Goal: Task Accomplishment & Management: Manage account settings

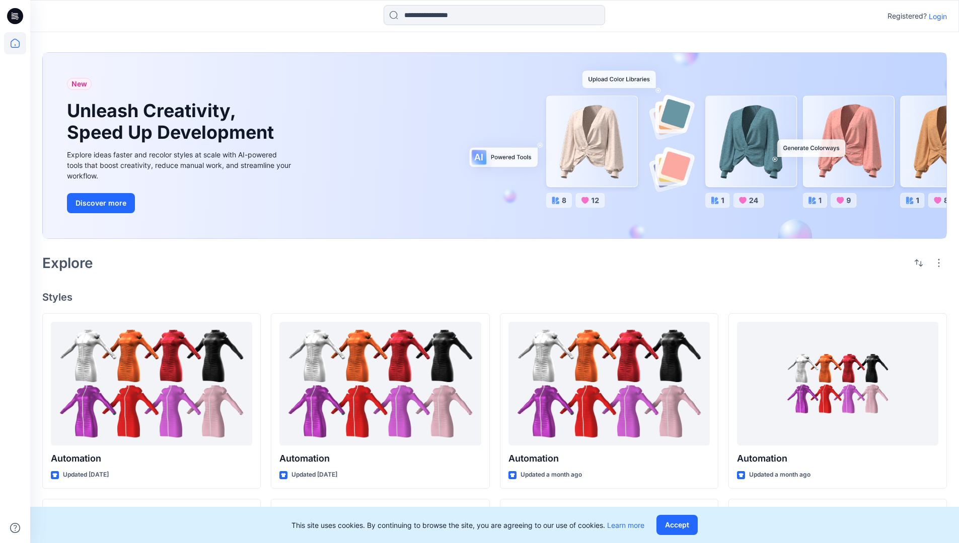
click at [935, 16] on p "Login" at bounding box center [937, 16] width 18 height 11
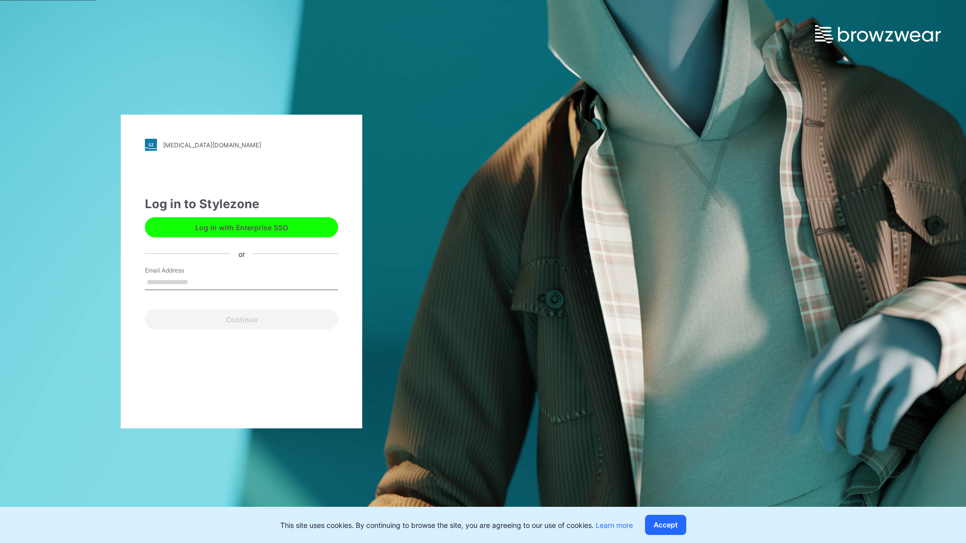
click at [199, 282] on input "Email Address" at bounding box center [241, 282] width 193 height 15
type input "**********"
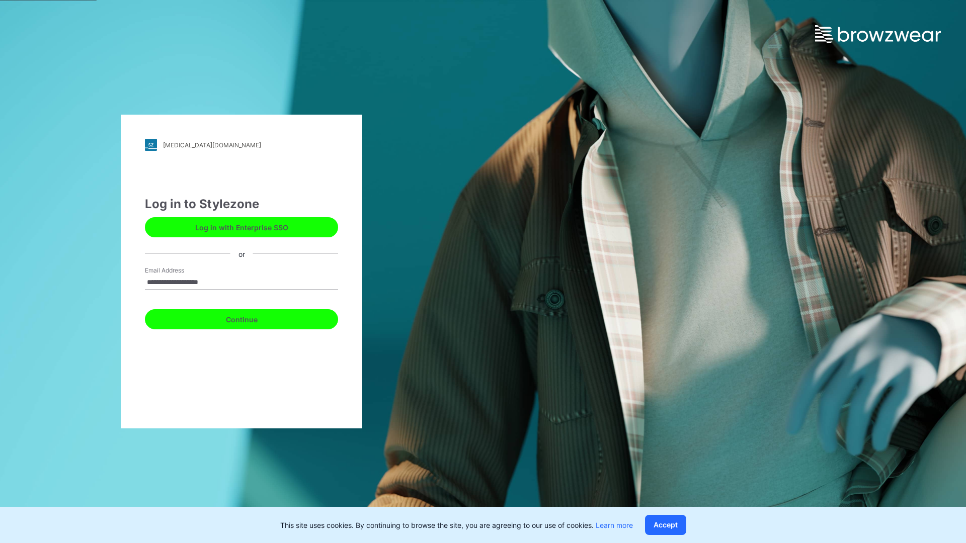
click at [253, 318] on button "Continue" at bounding box center [241, 319] width 193 height 20
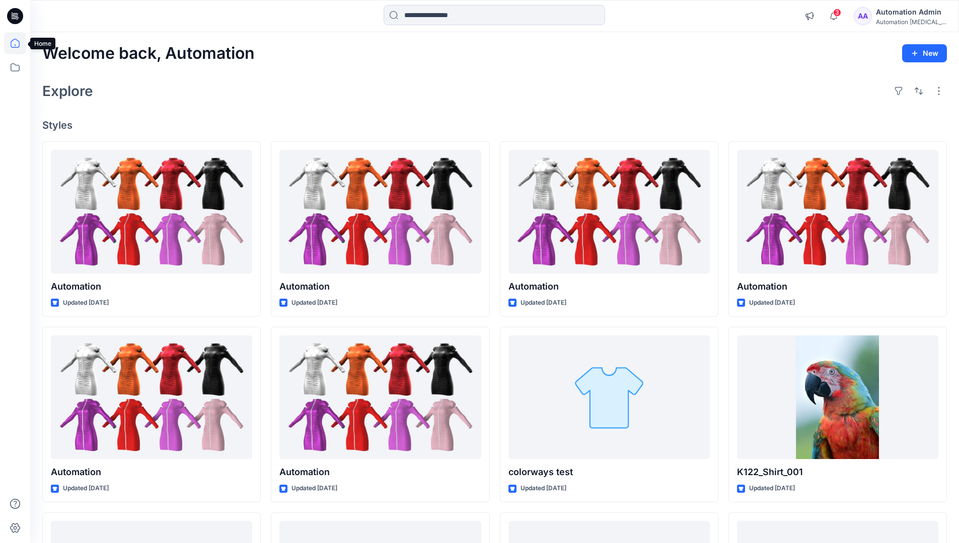
click at [19, 43] on icon at bounding box center [15, 43] width 9 height 9
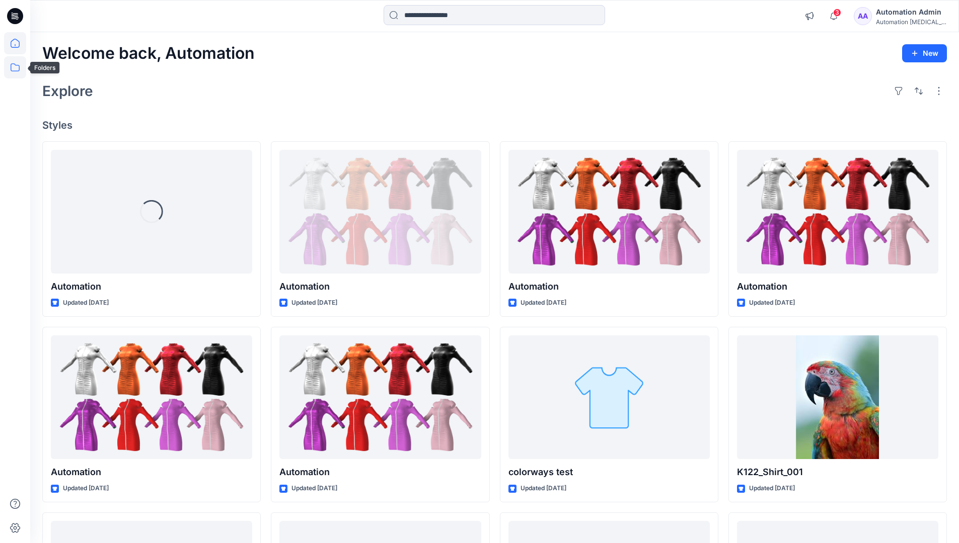
click at [18, 70] on icon at bounding box center [15, 67] width 22 height 22
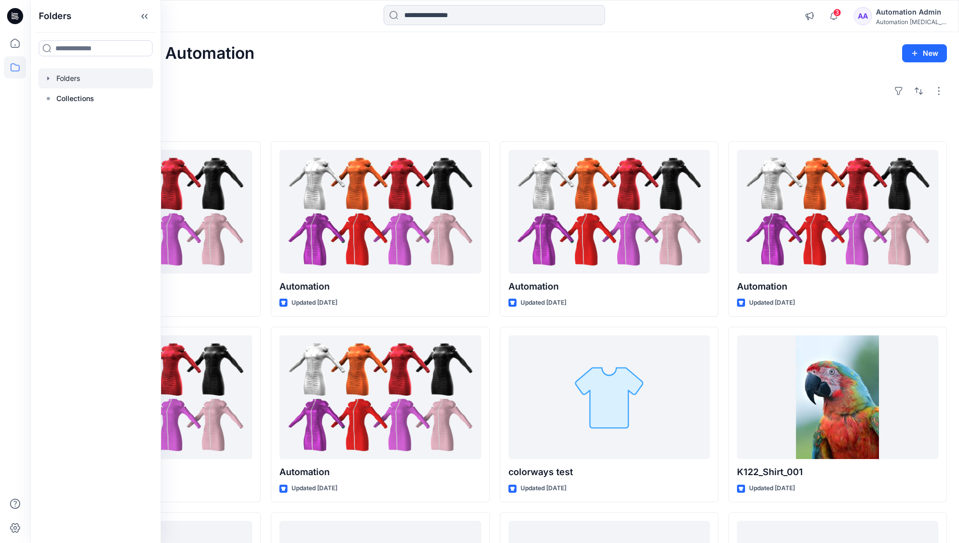
click at [65, 78] on div at bounding box center [95, 78] width 115 height 20
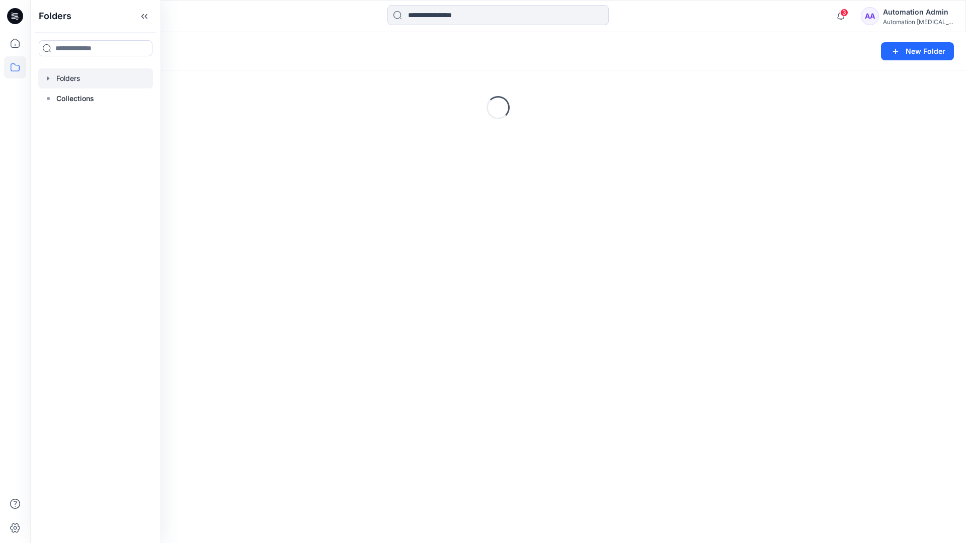
click at [536, 352] on div "Folders New Folder Loading..." at bounding box center [498, 287] width 936 height 511
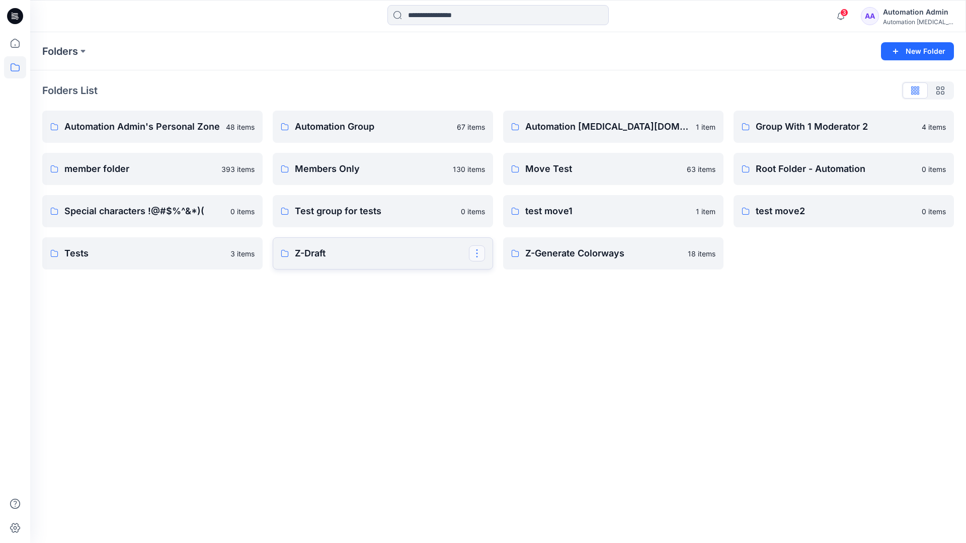
click at [478, 256] on button "button" at bounding box center [477, 254] width 16 height 16
click at [495, 277] on p "Edit" at bounding box center [495, 277] width 13 height 11
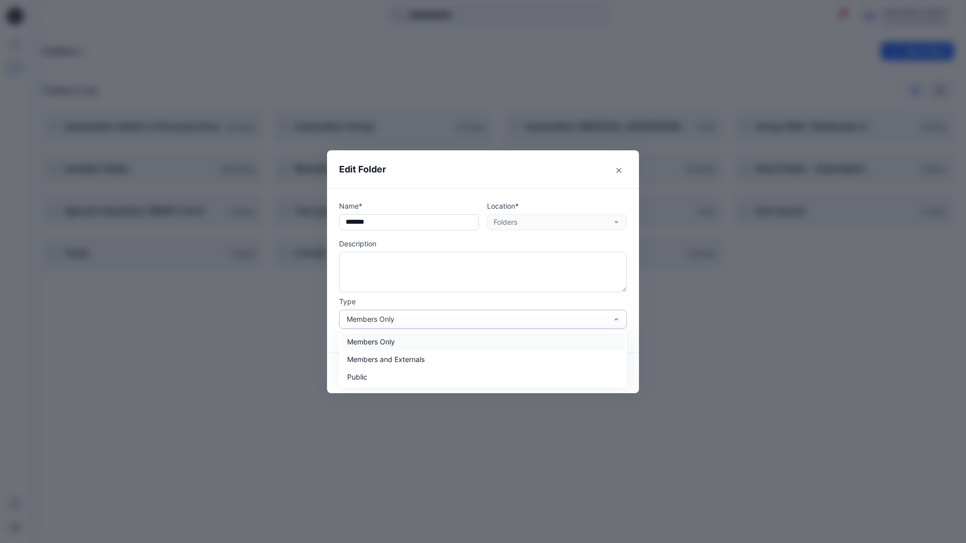
click at [467, 323] on div "Members Only" at bounding box center [477, 319] width 261 height 11
click at [439, 347] on div "Members Only" at bounding box center [483, 342] width 284 height 18
click at [603, 372] on button "Save" at bounding box center [603, 373] width 48 height 16
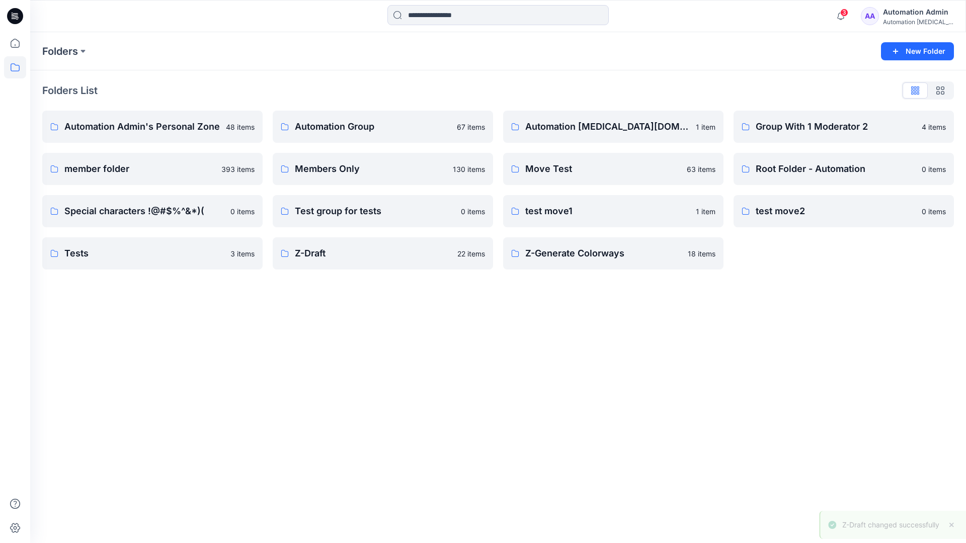
click at [906, 16] on div "Automation Admin" at bounding box center [918, 12] width 70 height 12
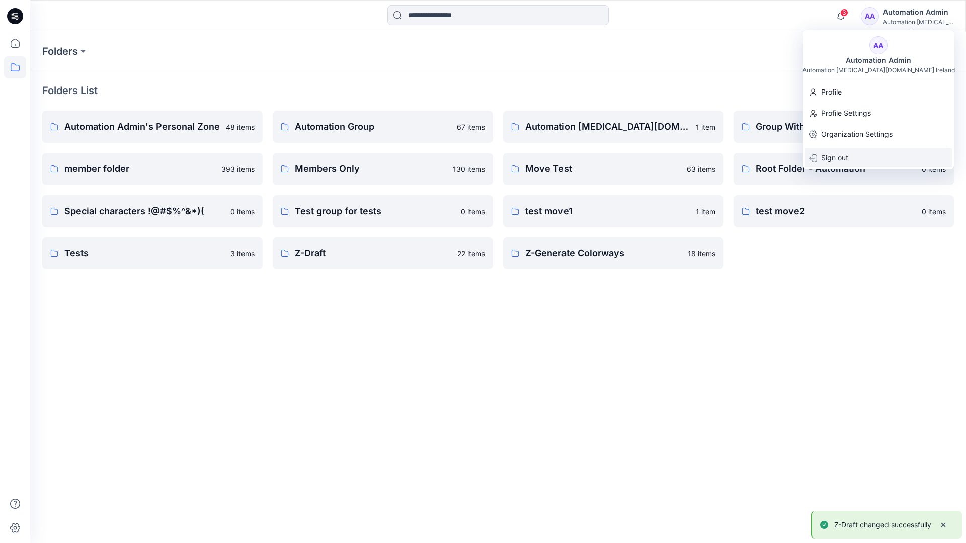
click at [847, 156] on p "Sign out" at bounding box center [834, 157] width 27 height 19
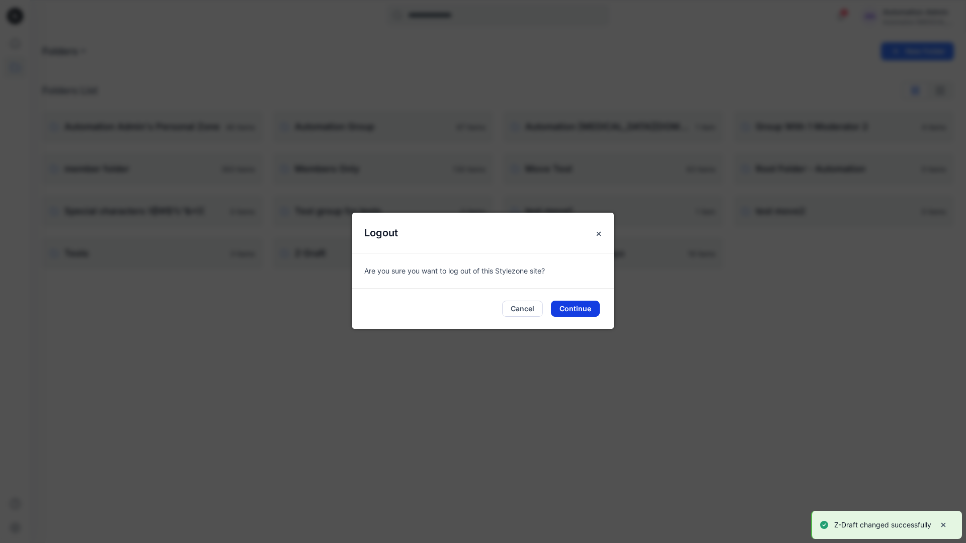
click at [580, 306] on button "Continue" at bounding box center [575, 309] width 49 height 16
